Goal: Download file/media

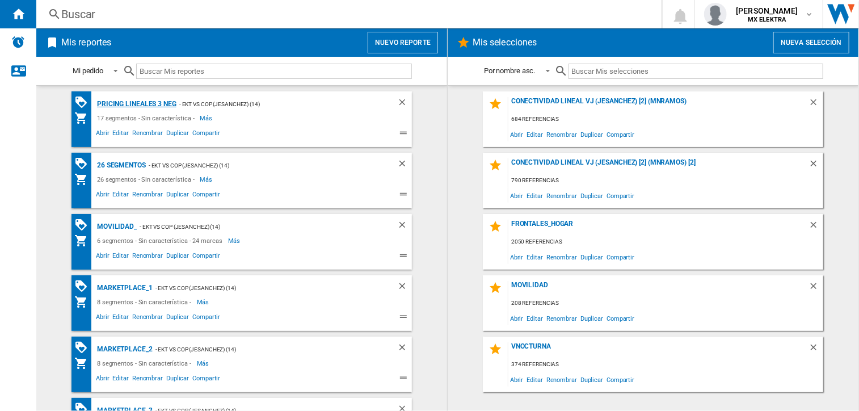
click at [135, 99] on div "Pricing lineales 3 neg" at bounding box center [135, 104] width 82 height 14
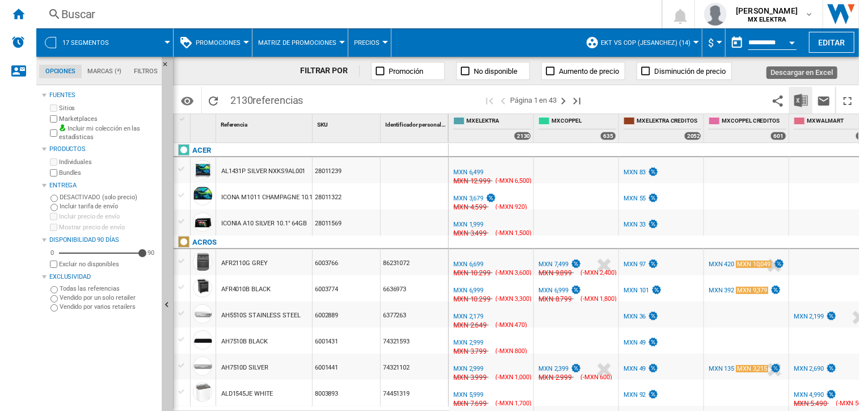
click at [808, 99] on img "Descargar en Excel" at bounding box center [802, 101] width 14 height 14
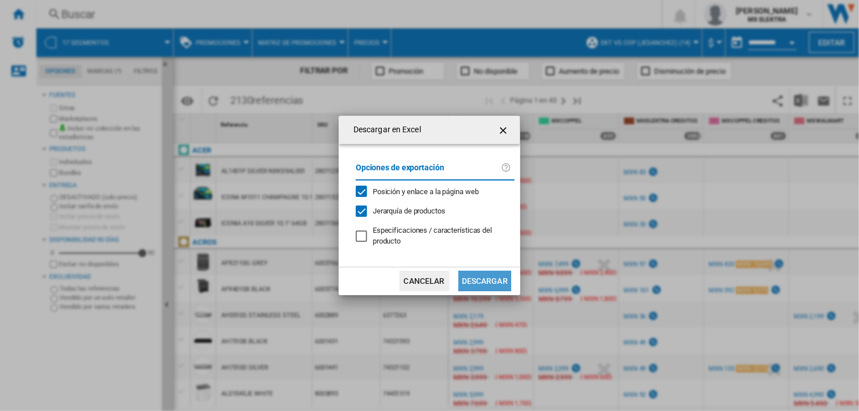
click at [477, 276] on button "Descargar" at bounding box center [485, 281] width 53 height 20
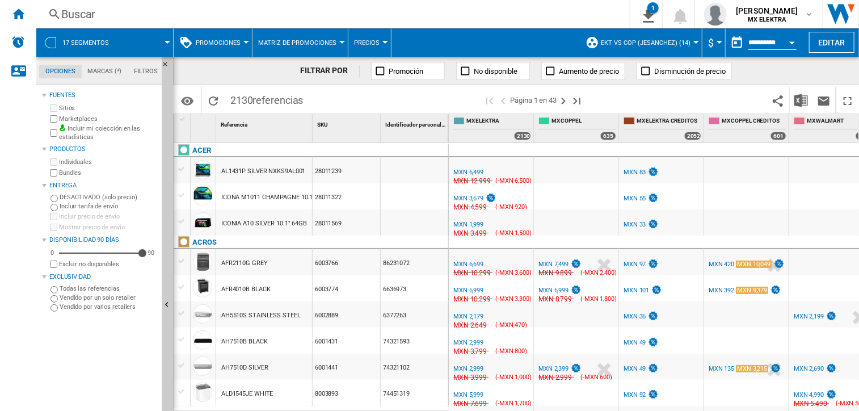
click at [554, 26] on div "Buscar [GEOGRAPHIC_DATA] 0 1 Pricing lineales 3 neg [Matriz de PROMOCIONES] Bor…" at bounding box center [447, 14] width 823 height 28
